Goal: Task Accomplishment & Management: Use online tool/utility

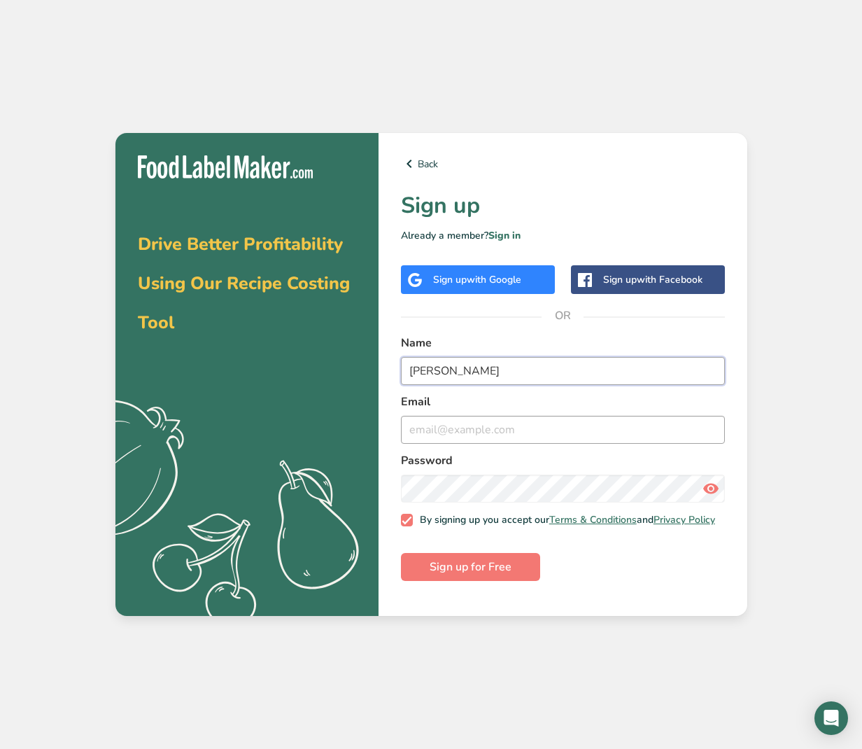
type input "[PERSON_NAME]"
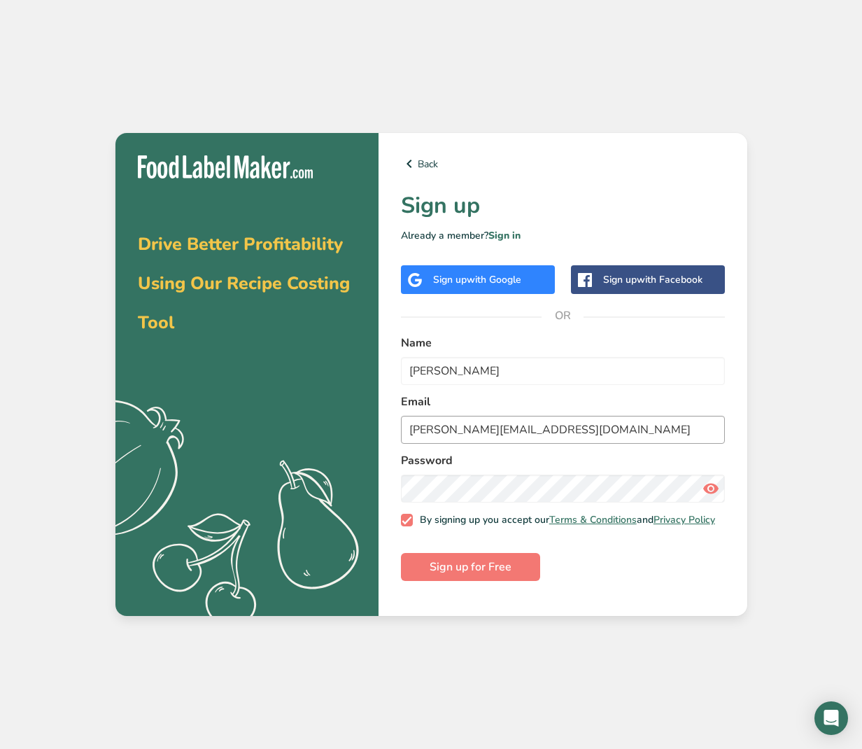
drag, startPoint x: 529, startPoint y: 433, endPoint x: 426, endPoint y: 436, distance: 102.3
click at [426, 436] on input "[PERSON_NAME][EMAIL_ADDRESS][DOMAIN_NAME]" at bounding box center [563, 430] width 324 height 28
type input "[EMAIL_ADDRESS][DOMAIN_NAME]"
click at [463, 575] on span "Sign up for Free" at bounding box center [471, 567] width 82 height 17
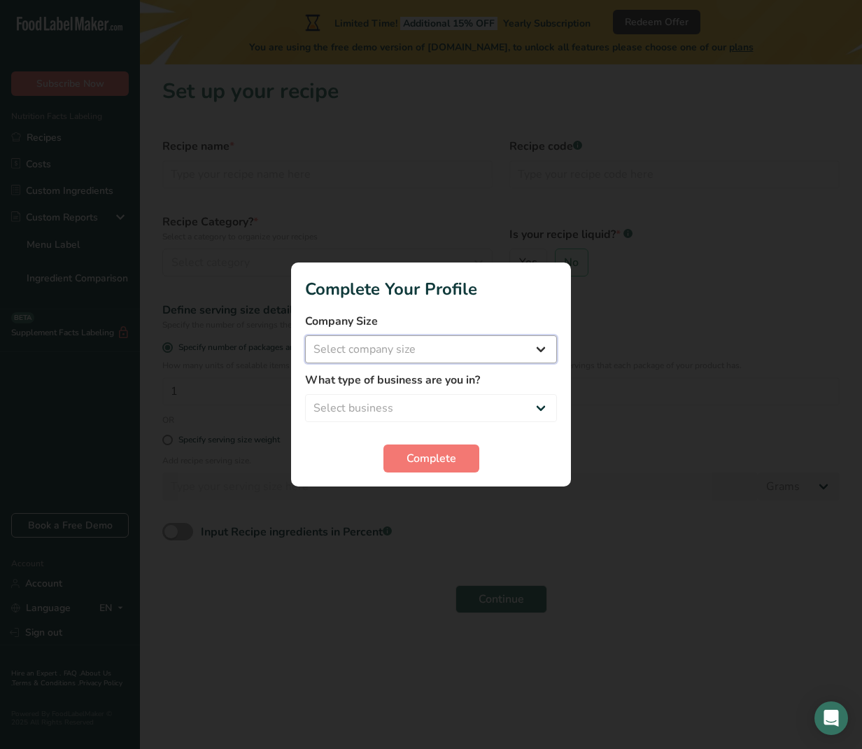
select select "1"
click at [415, 460] on span "Complete" at bounding box center [432, 458] width 50 height 17
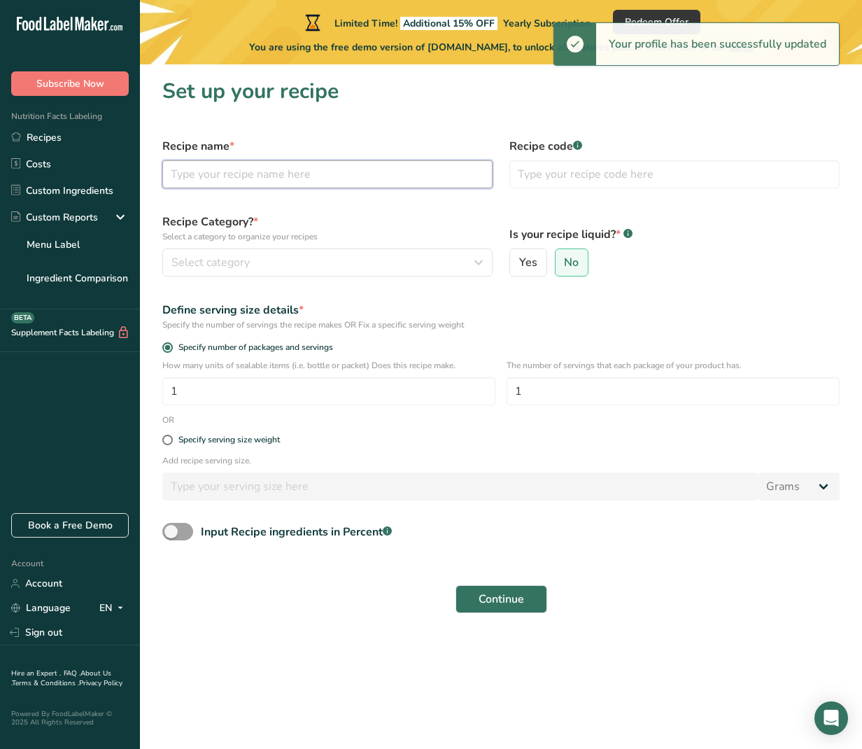
click at [308, 172] on input "text" at bounding box center [327, 174] width 330 height 28
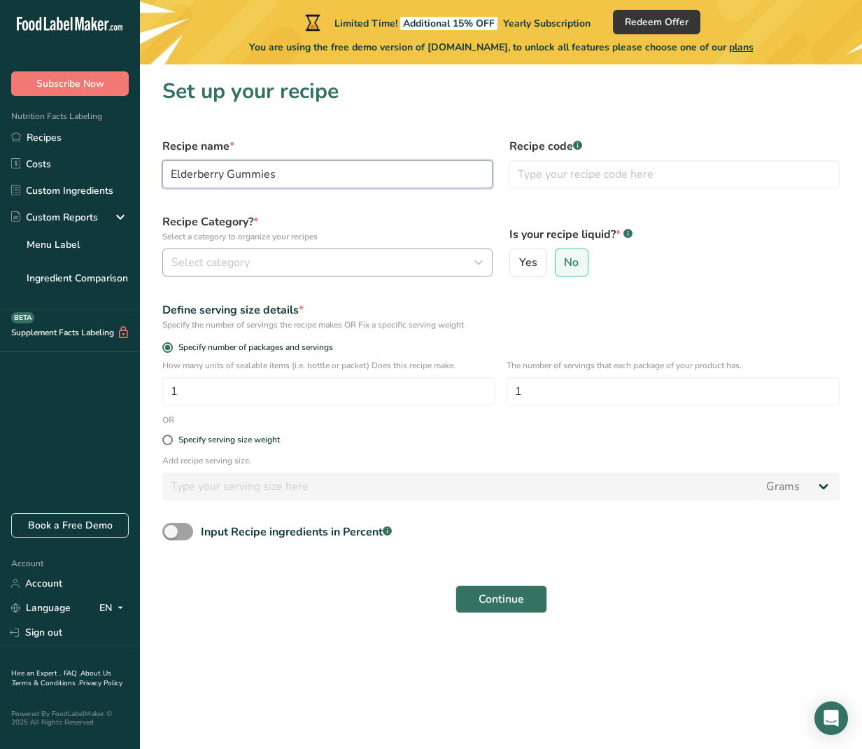
type input "Elderberry Gummies"
click at [248, 256] on span "Select category" at bounding box center [211, 262] width 78 height 17
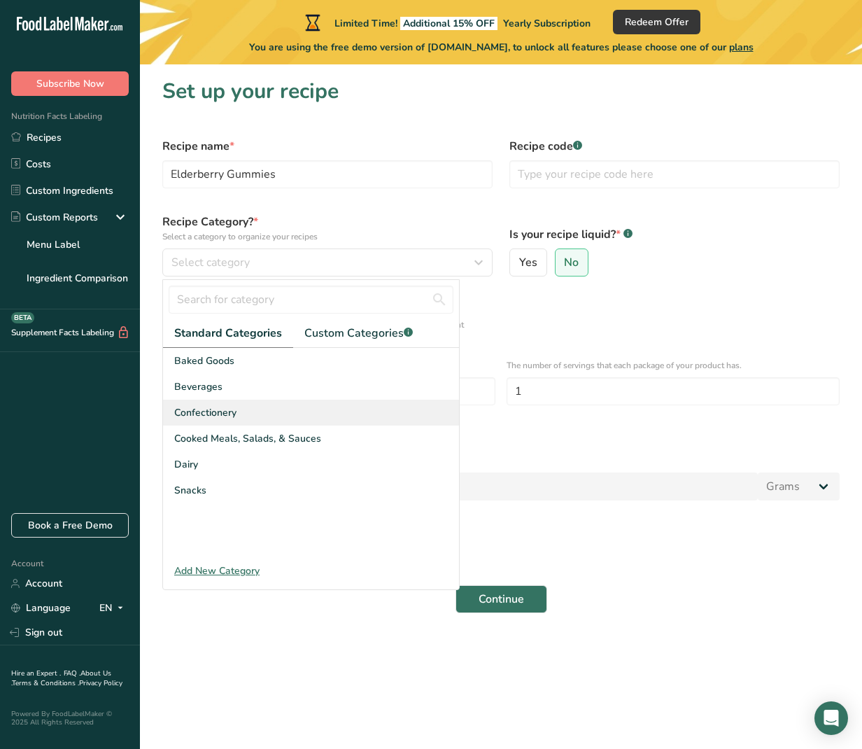
click at [229, 410] on span "Confectionery" at bounding box center [205, 412] width 62 height 15
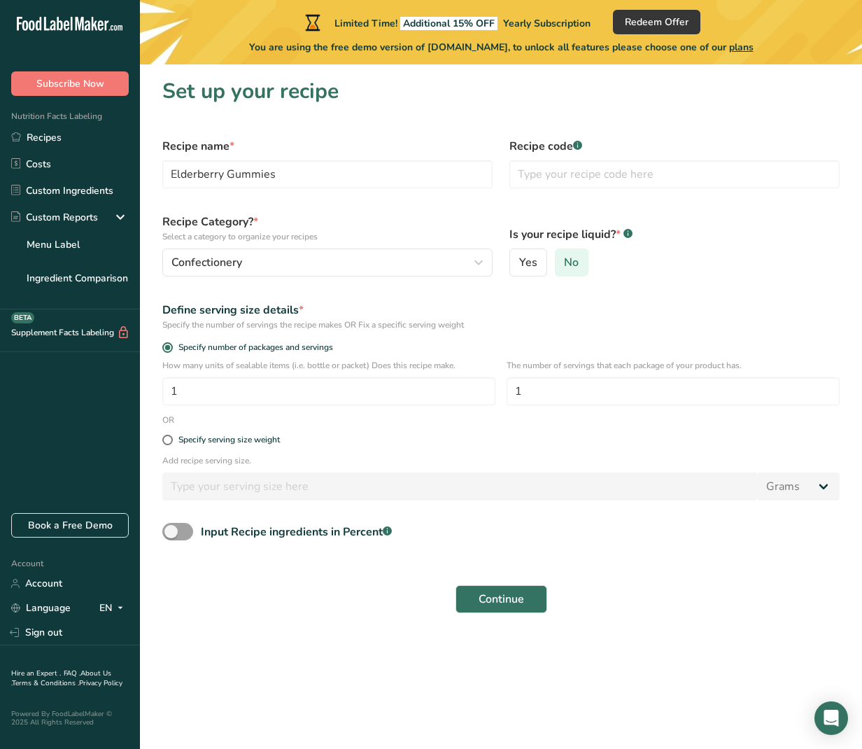
click at [579, 265] on label "No" at bounding box center [572, 263] width 34 height 28
click at [565, 265] on input "No" at bounding box center [560, 262] width 9 height 9
click at [252, 395] on input "1" at bounding box center [328, 391] width 333 height 28
click at [585, 391] on input "1" at bounding box center [673, 391] width 333 height 28
click at [358, 383] on input "1" at bounding box center [328, 391] width 333 height 28
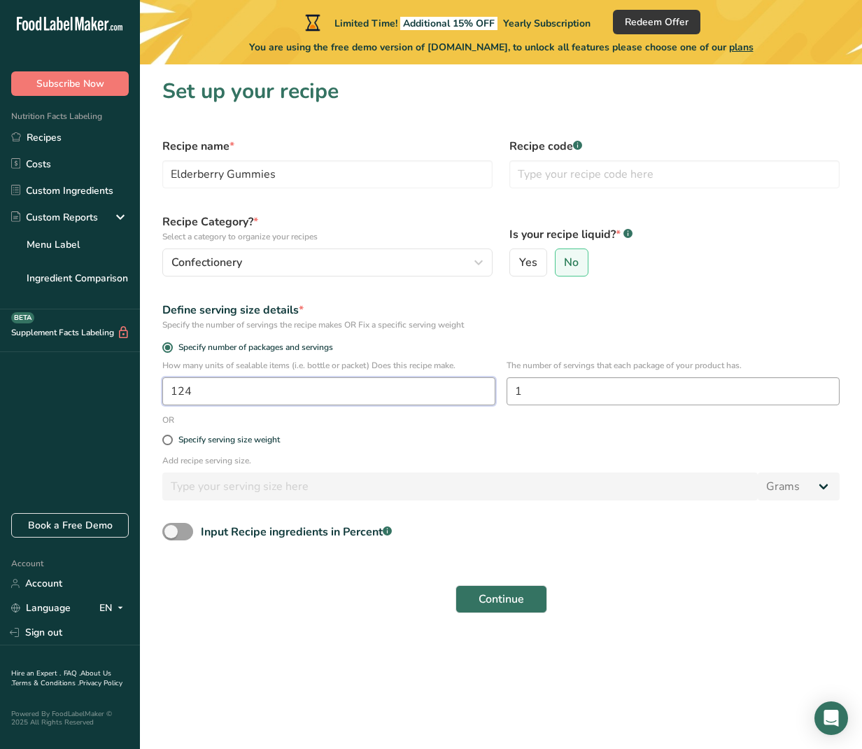
type input "124"
click at [565, 388] on input "1" at bounding box center [673, 391] width 333 height 28
click at [169, 440] on span at bounding box center [167, 440] width 11 height 11
click at [169, 440] on input "Specify serving size weight" at bounding box center [166, 439] width 9 height 9
radio input "true"
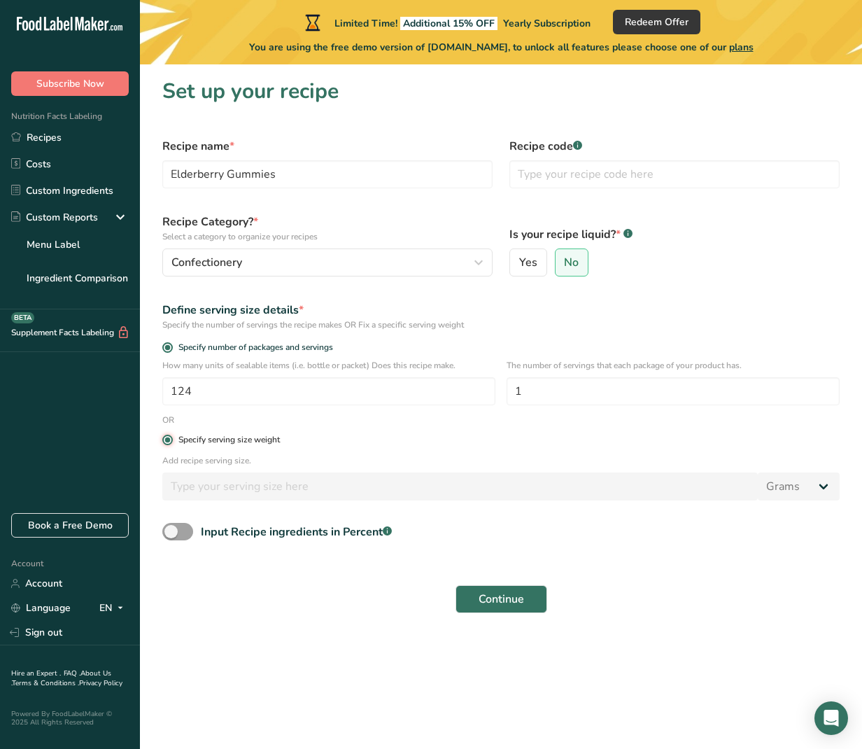
radio input "false"
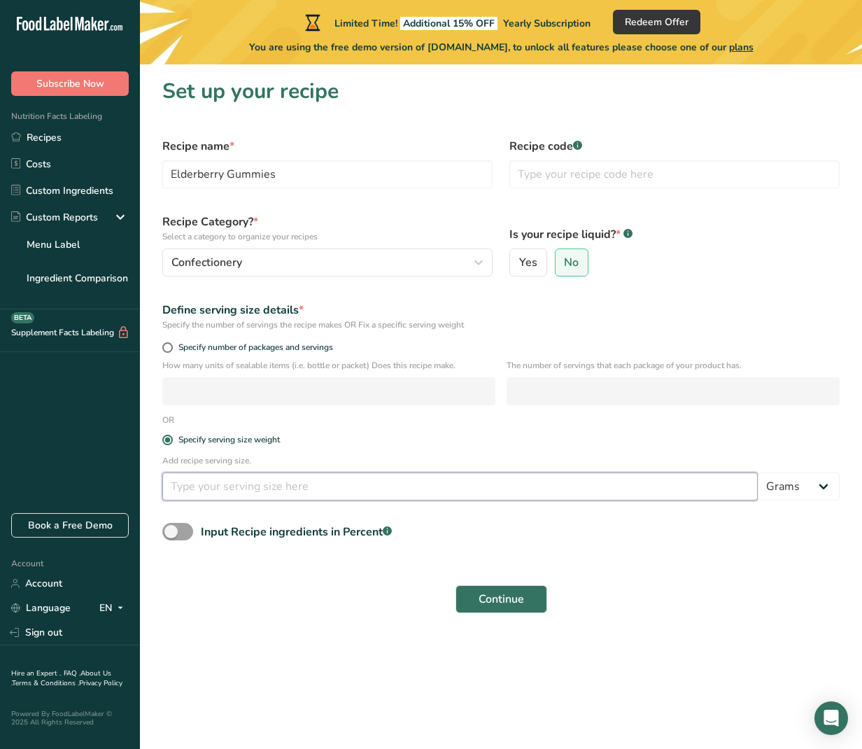
click at [200, 487] on input "number" at bounding box center [460, 487] width 596 height 28
type input "31"
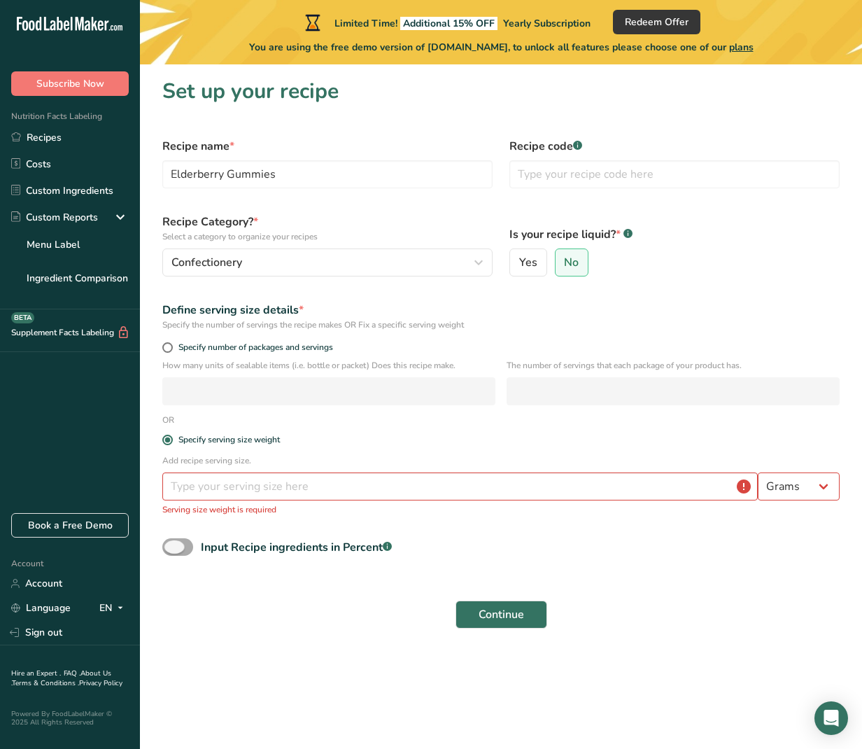
click at [190, 543] on span at bounding box center [177, 547] width 31 height 18
click at [172, 543] on input "Input Recipe ingredients in Percent .a-a{fill:#347362;}.b-a{fill:#fff;}" at bounding box center [166, 547] width 9 height 9
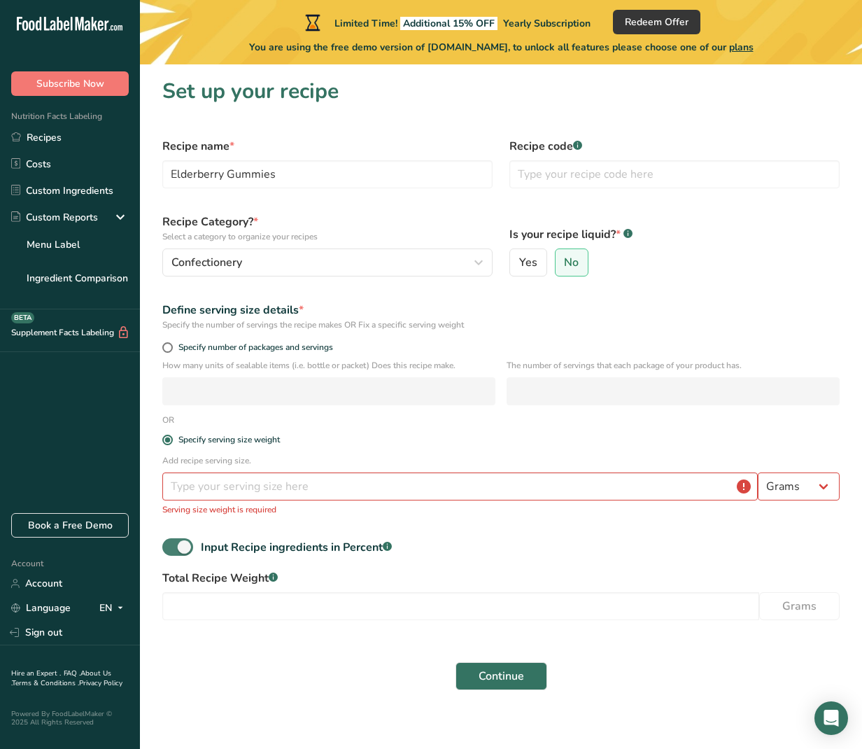
click at [169, 543] on span at bounding box center [177, 547] width 31 height 18
click at [169, 543] on input "Input Recipe ingredients in Percent .a-a{fill:#347362;}.b-a{fill:#fff;}" at bounding box center [166, 547] width 9 height 9
checkbox input "false"
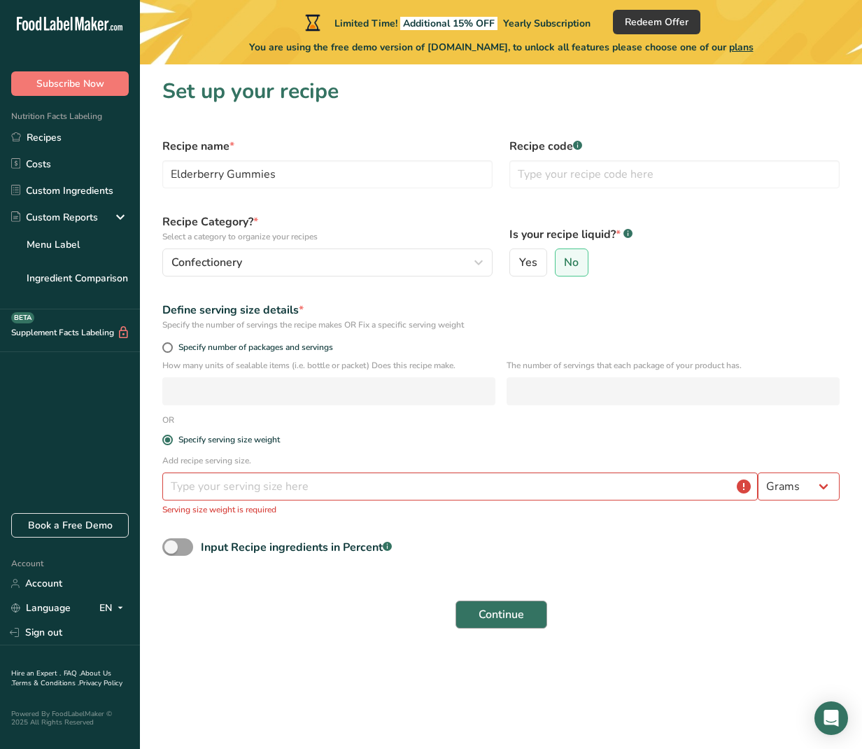
click at [489, 611] on span "Continue" at bounding box center [502, 614] width 46 height 17
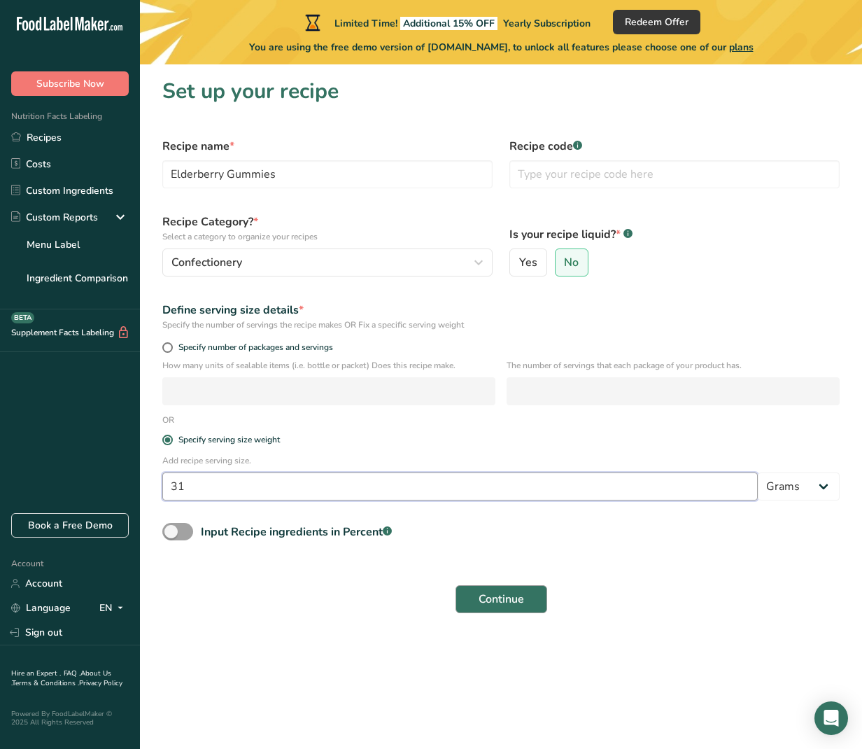
type input "31"
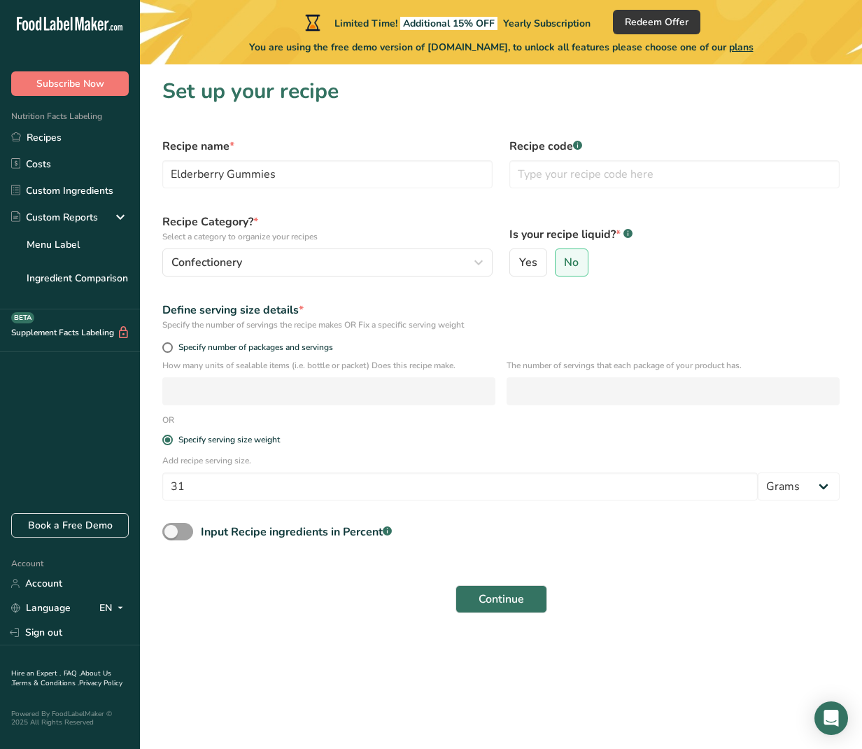
click at [505, 594] on span "Continue" at bounding box center [502, 599] width 46 height 17
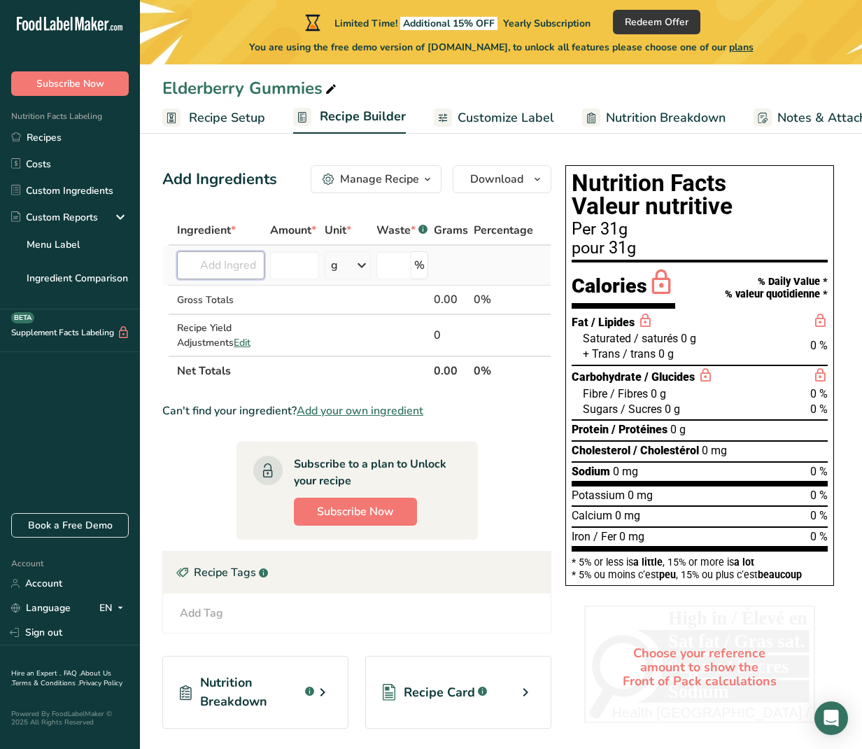
click at [208, 265] on input "text" at bounding box center [221, 265] width 88 height 28
type input "Elderberry Juice"
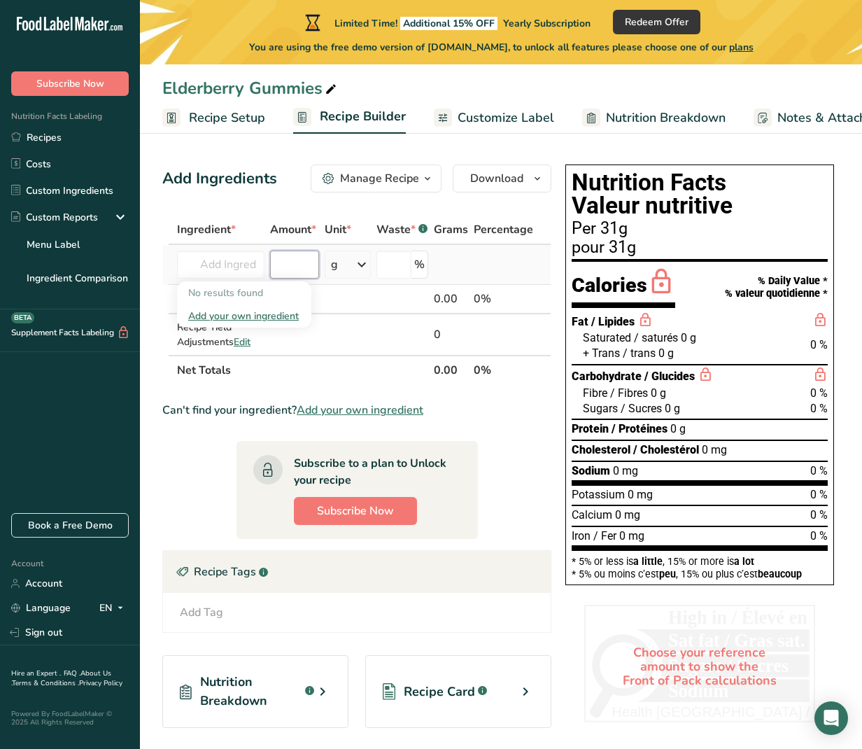
drag, startPoint x: 293, startPoint y: 271, endPoint x: 301, endPoint y: 274, distance: 8.9
click at [293, 272] on input "number" at bounding box center [294, 265] width 48 height 28
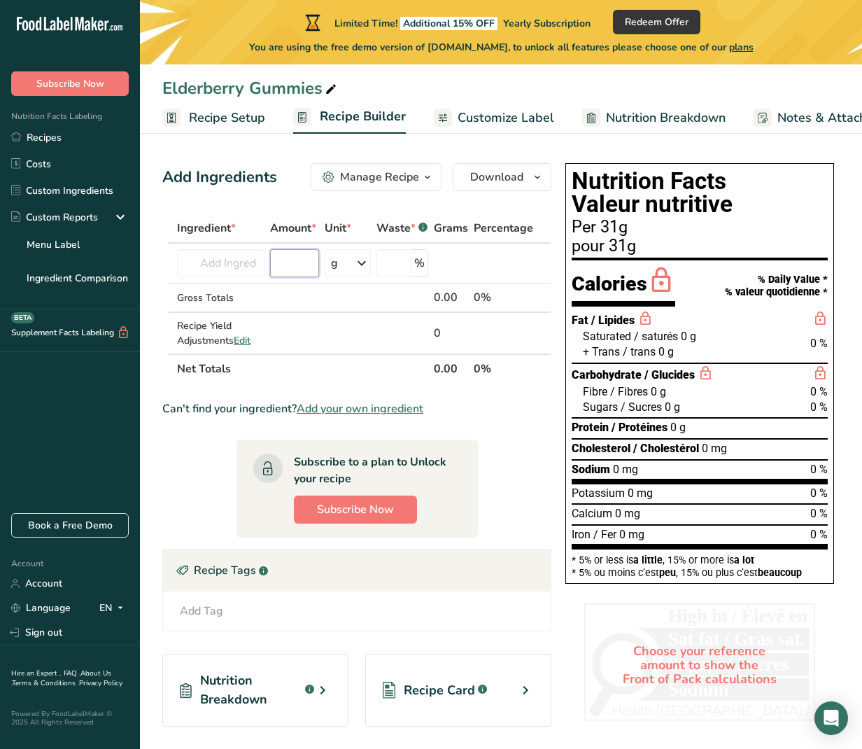
scroll to position [3, 0]
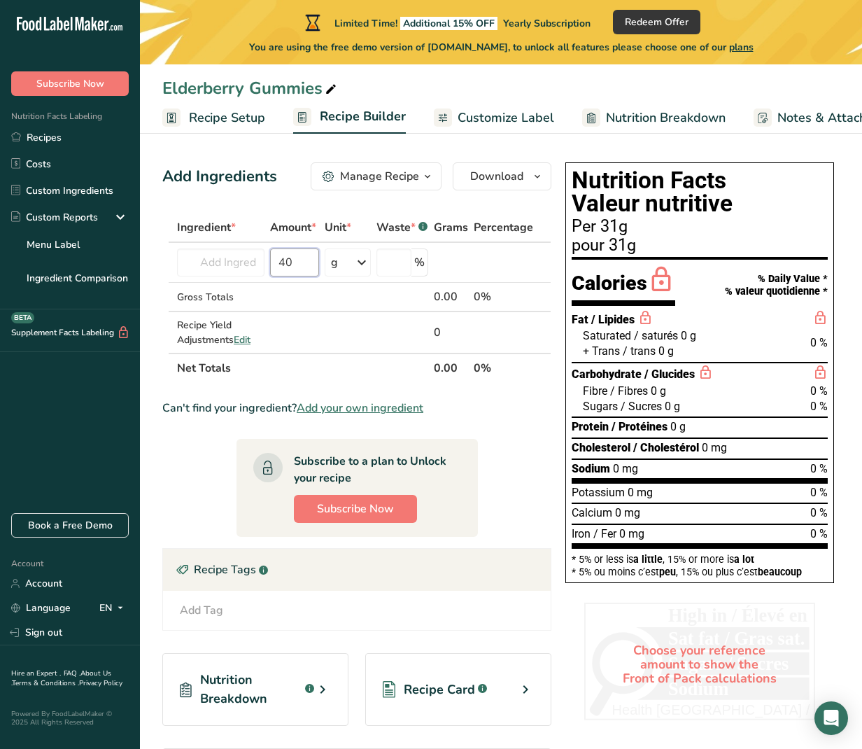
type input "407"
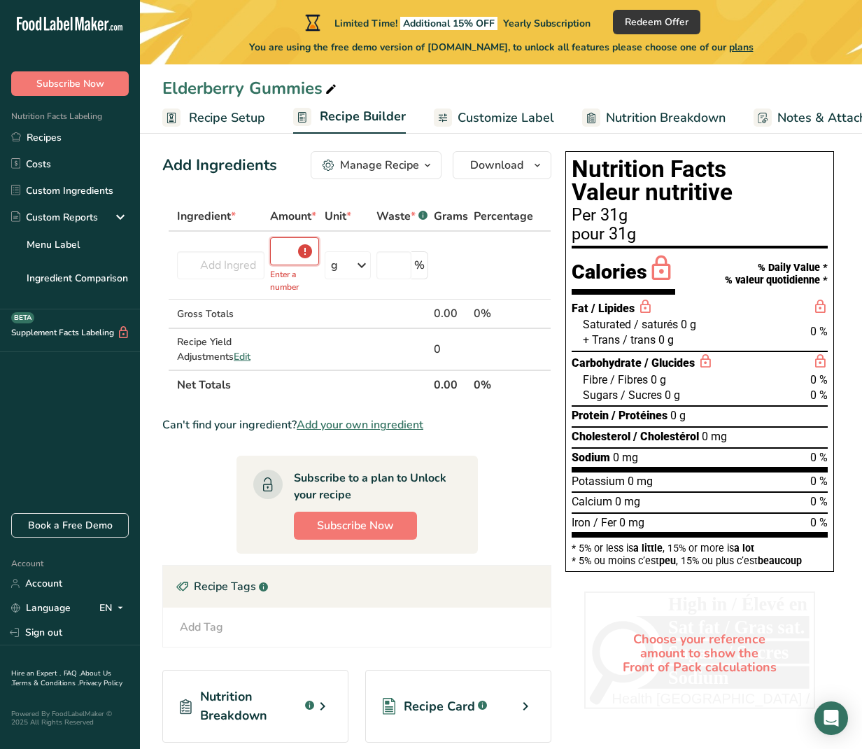
scroll to position [18, 0]
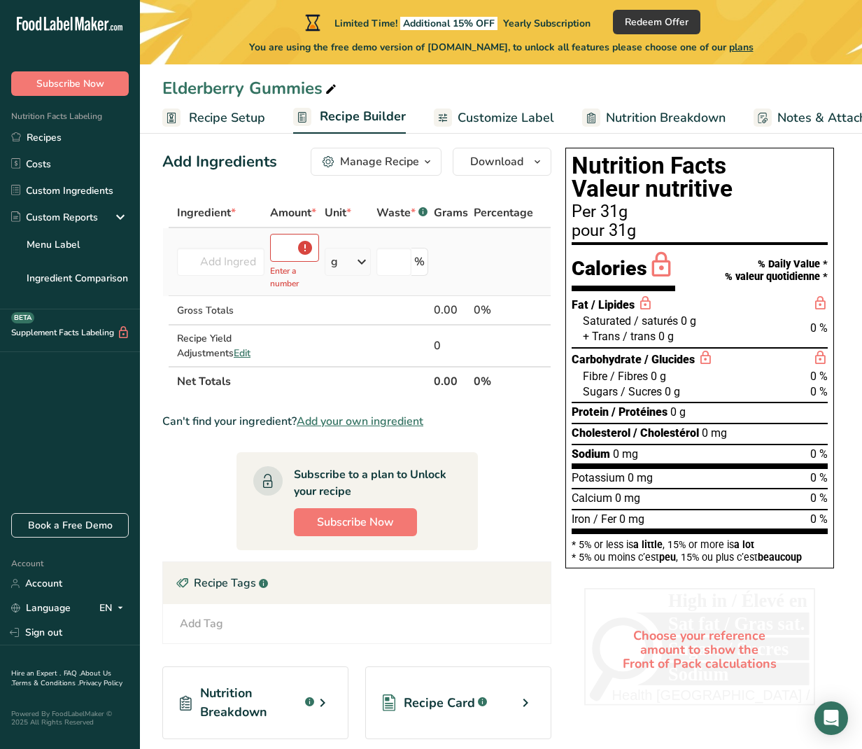
click at [508, 277] on td at bounding box center [503, 262] width 65 height 68
drag, startPoint x: 285, startPoint y: 248, endPoint x: 426, endPoint y: 255, distance: 141.6
click at [291, 248] on input "number" at bounding box center [294, 248] width 48 height 28
click at [282, 247] on input "number" at bounding box center [294, 248] width 48 height 28
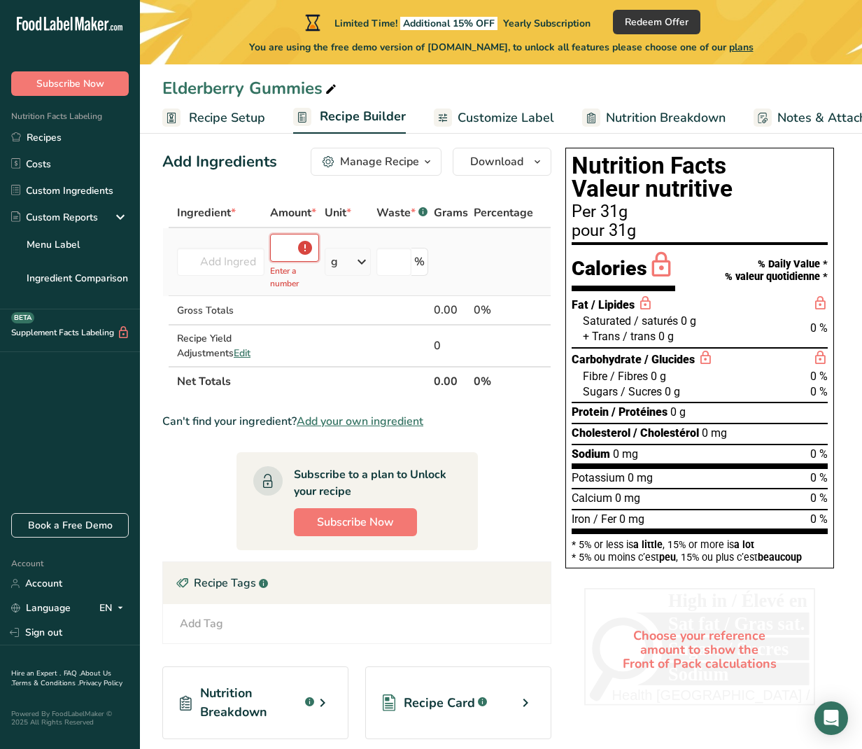
click at [281, 248] on input "number" at bounding box center [294, 248] width 48 height 28
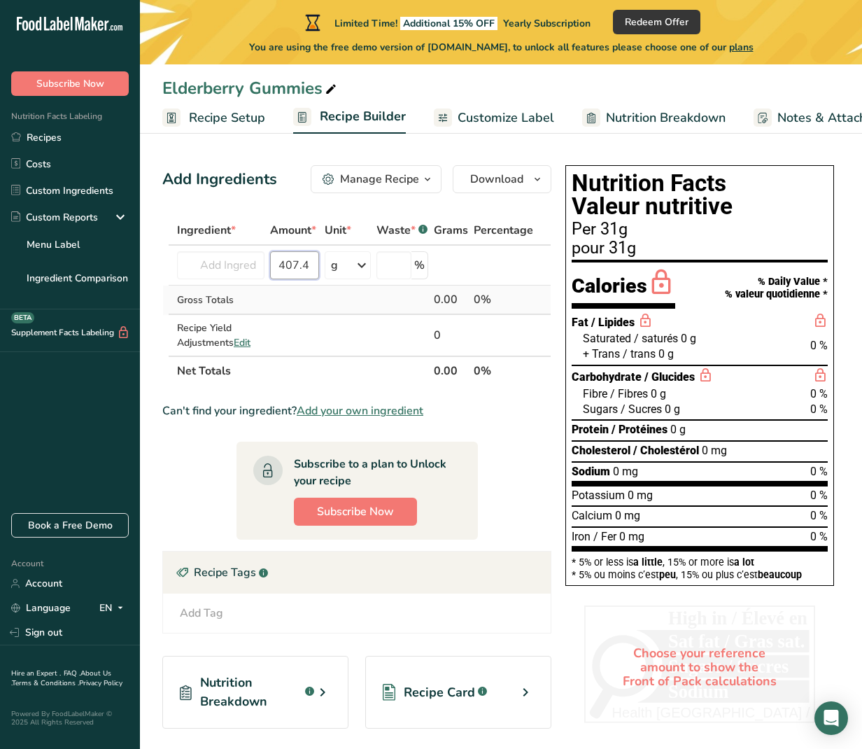
scroll to position [35, 0]
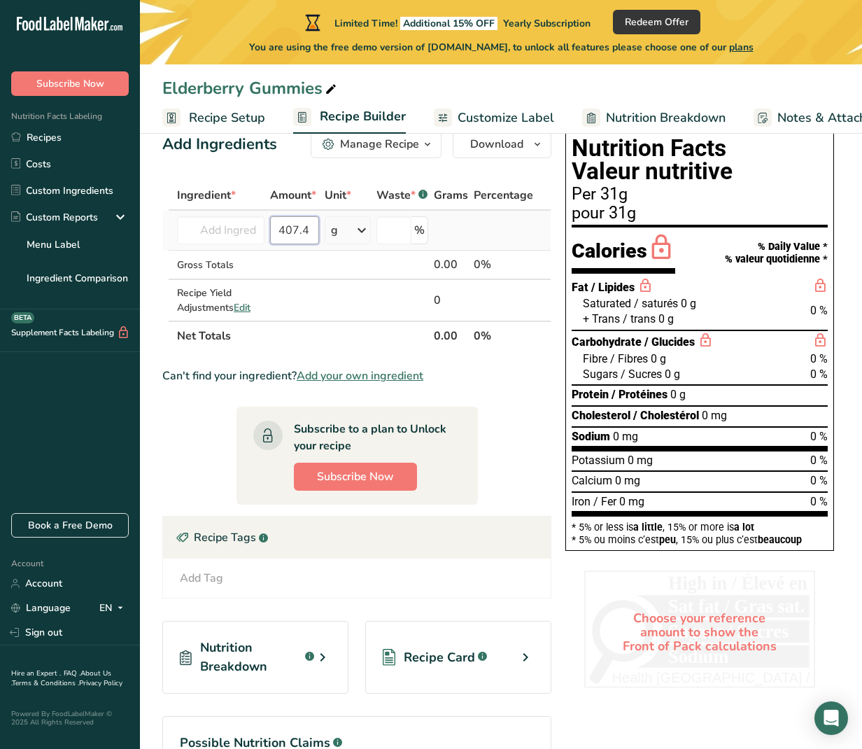
type input "407.4"
click at [445, 229] on td at bounding box center [451, 231] width 40 height 40
click at [244, 230] on input "text" at bounding box center [221, 230] width 88 height 28
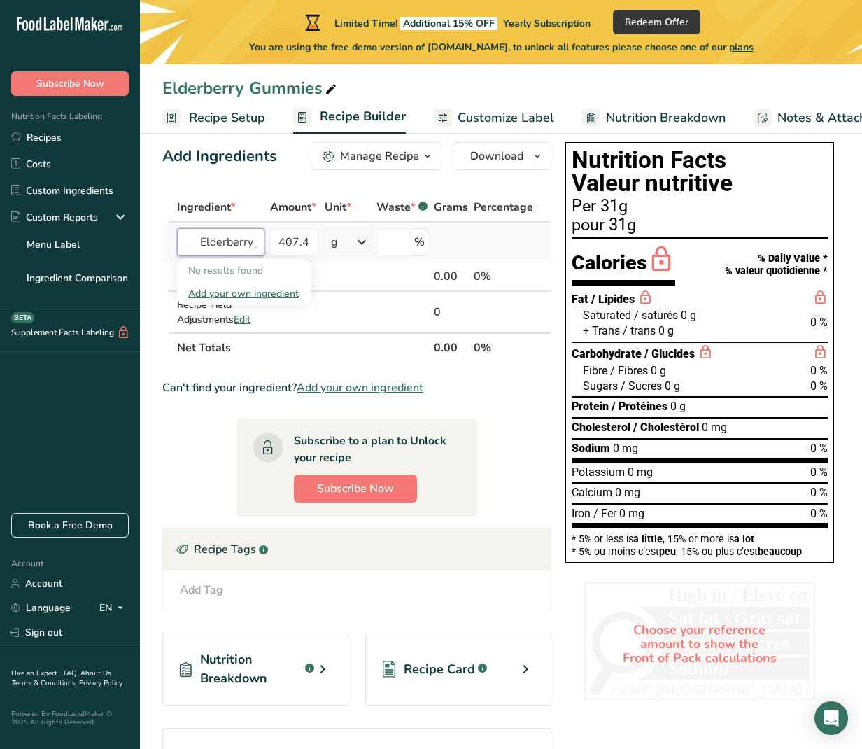
scroll to position [20, 1]
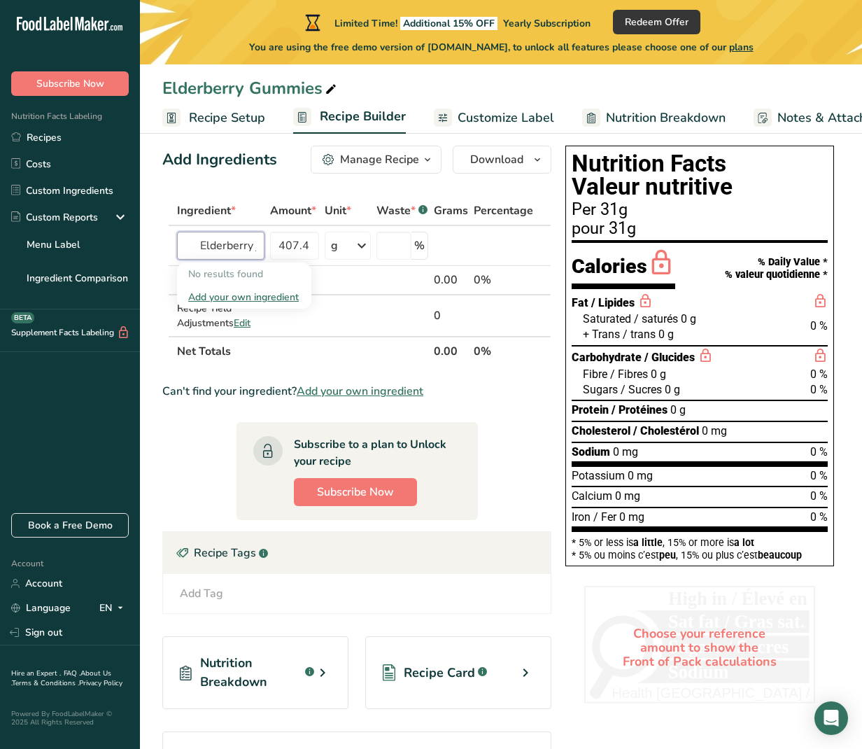
type input "Elderberry juice"
click at [564, 197] on div "Nutrition Facts Valeur nutritive Per 31g pour 31g Calories % Daily Value * % va…" at bounding box center [700, 356] width 280 height 432
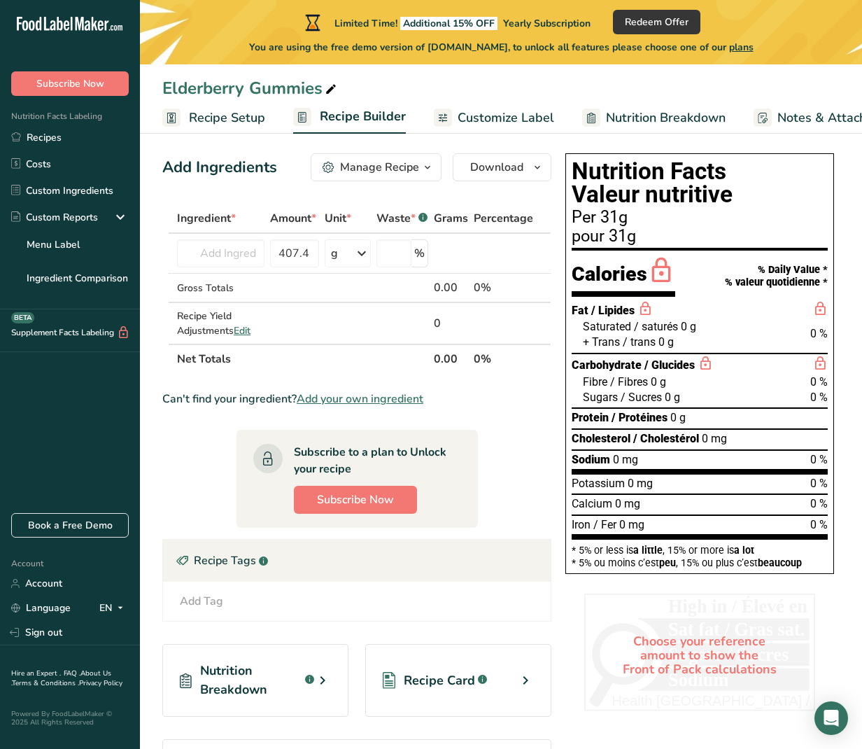
scroll to position [12, 1]
click at [217, 249] on input "text" at bounding box center [221, 253] width 88 height 28
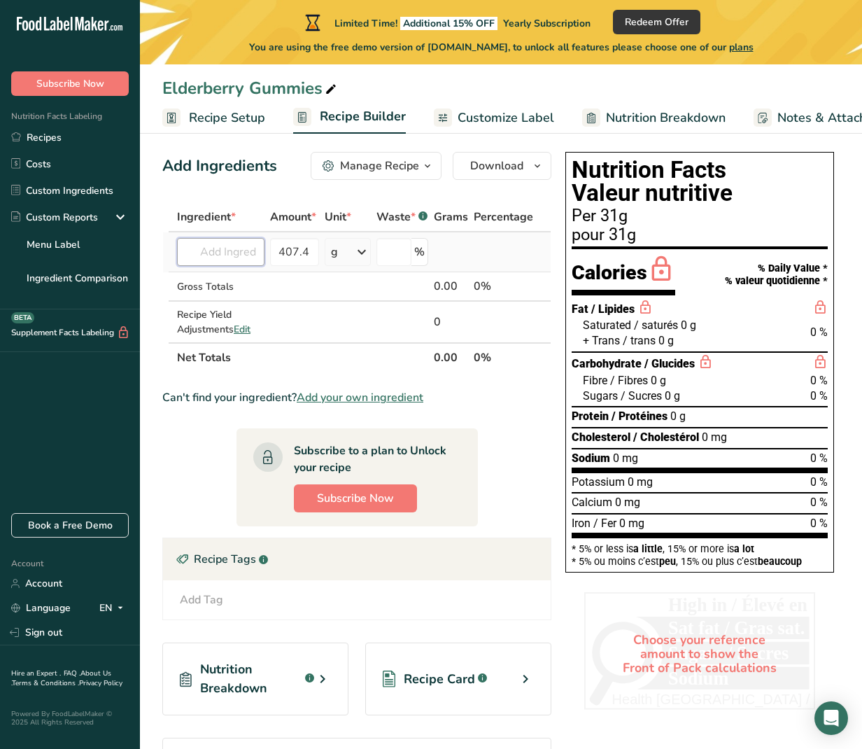
scroll to position [14, 0]
